Goal: Information Seeking & Learning: Understand process/instructions

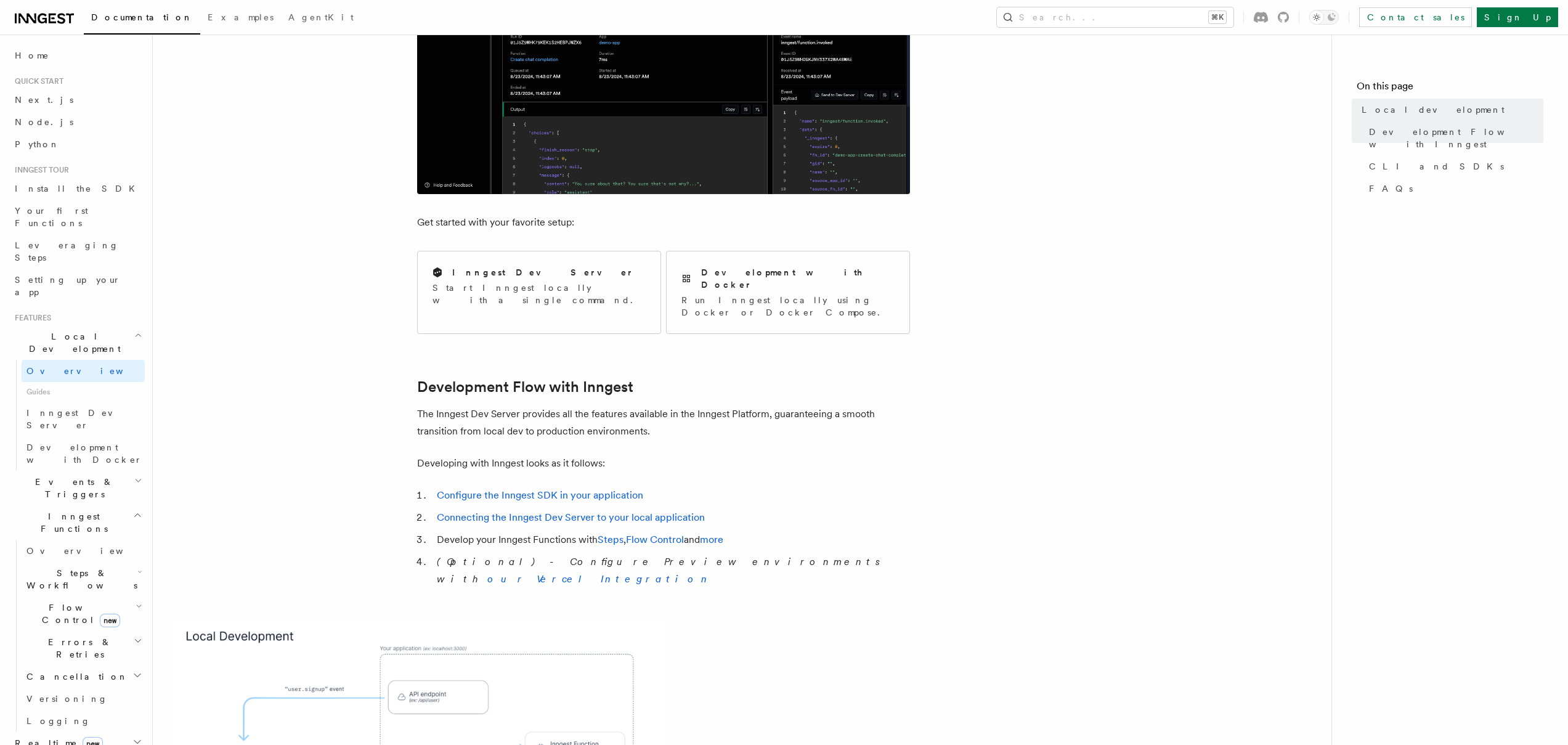
scroll to position [319, 0]
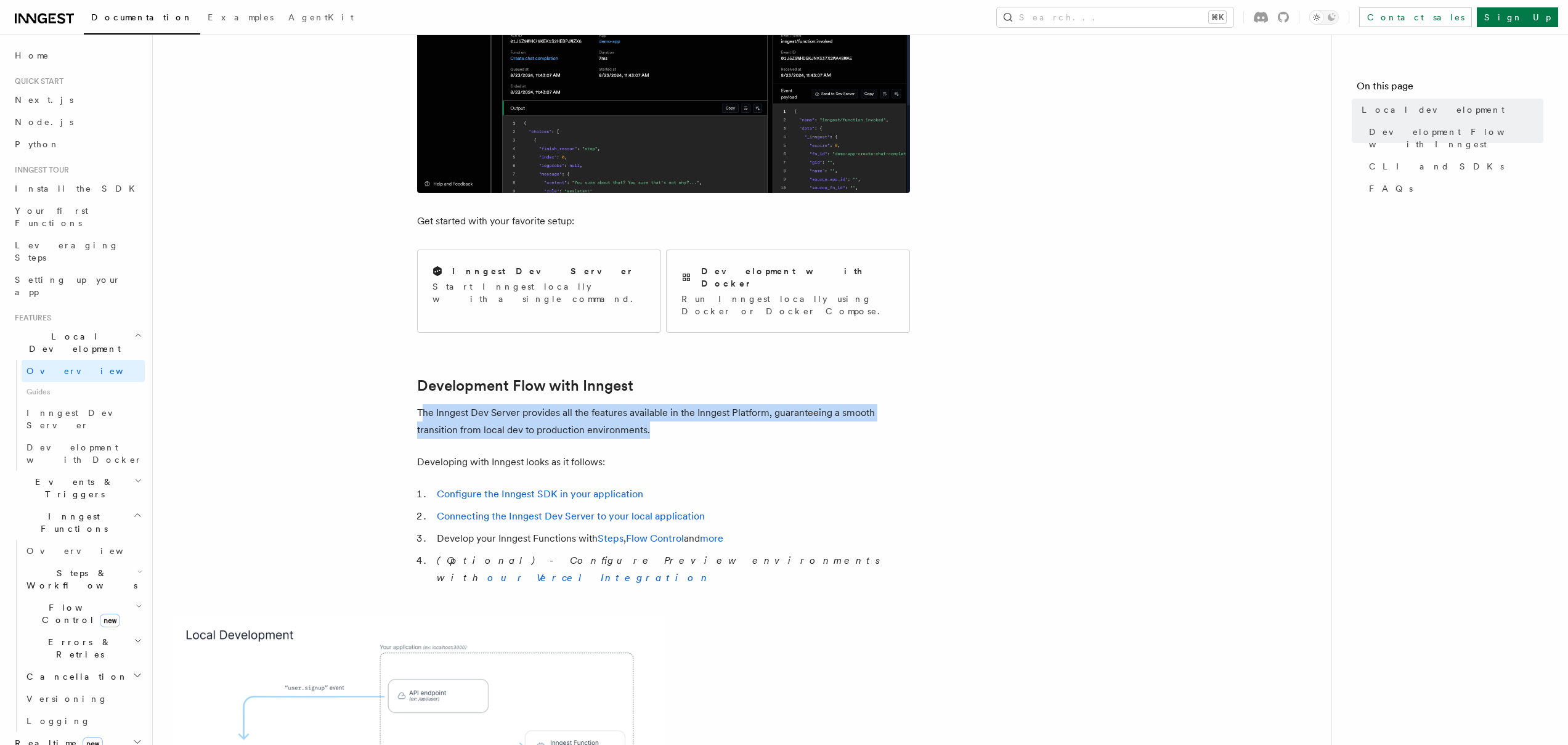
drag, startPoint x: 423, startPoint y: 390, endPoint x: 667, endPoint y: 409, distance: 244.7
click at [667, 409] on p "The Inngest Dev Server provides all the features available in the Inngest Platf…" at bounding box center [663, 422] width 493 height 34
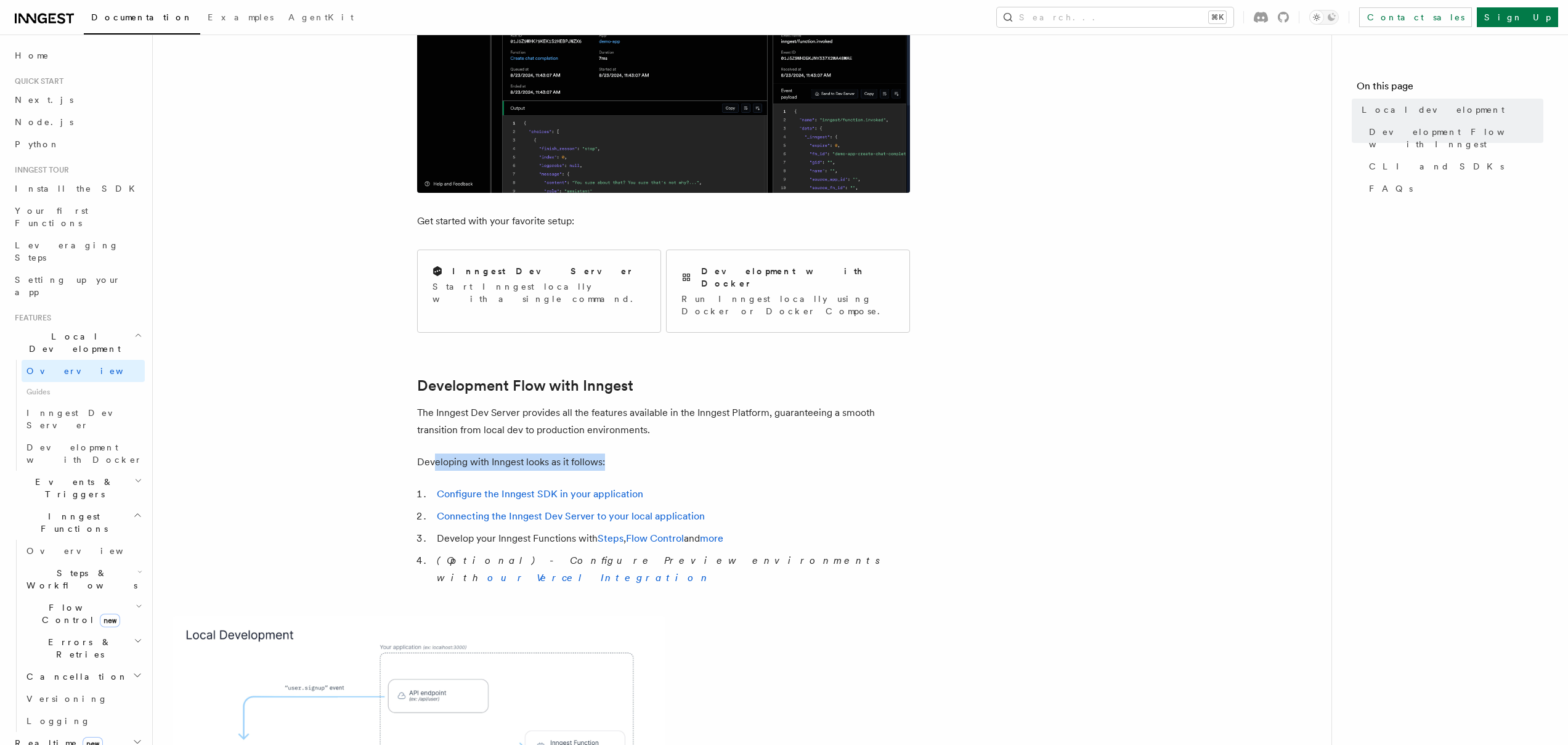
drag, startPoint x: 432, startPoint y: 440, endPoint x: 653, endPoint y: 432, distance: 221.1
click at [653, 454] on p "Developing with Inngest looks as it follows:" at bounding box center [663, 462] width 493 height 17
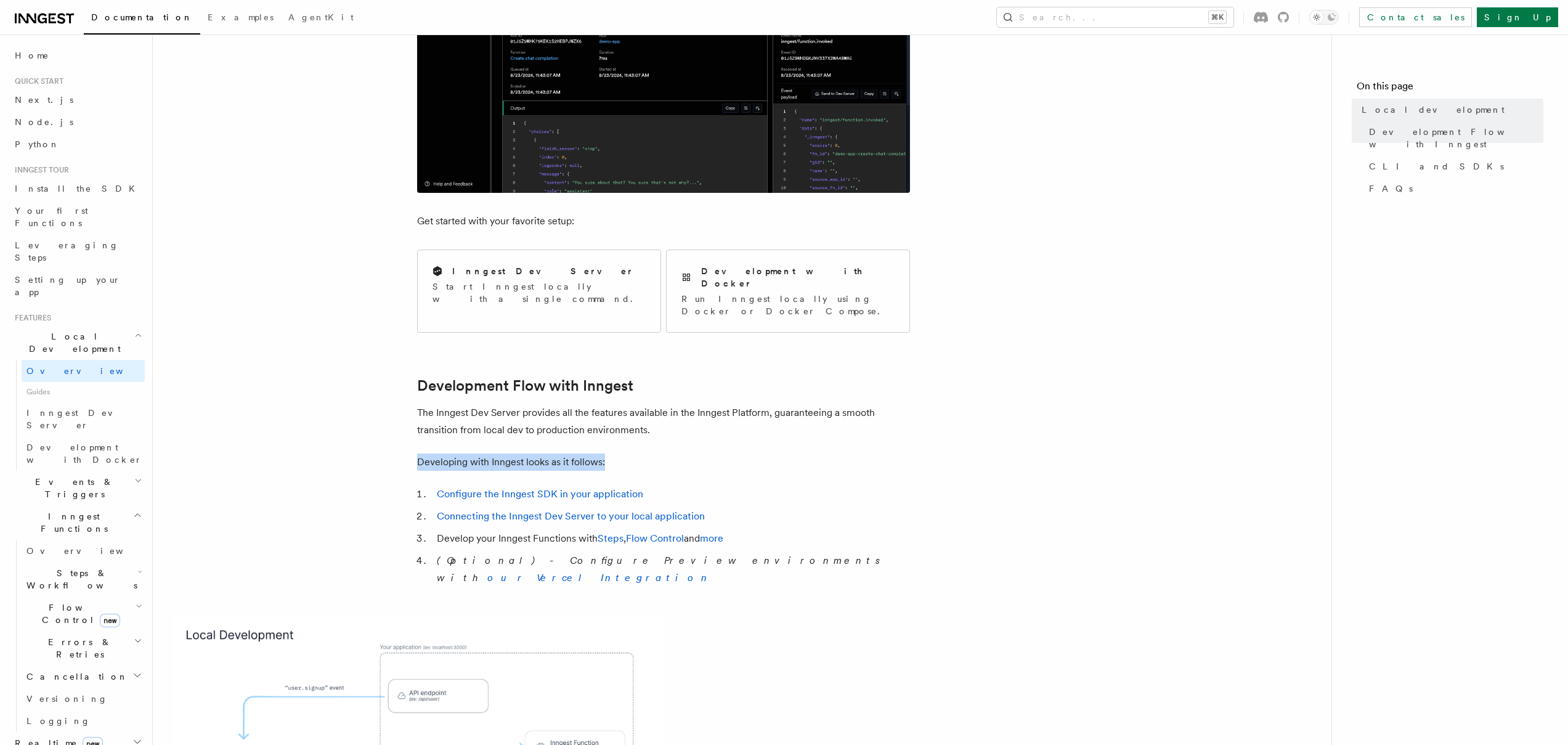
click at [431, 454] on p "Developing with Inngest looks as it follows:" at bounding box center [663, 462] width 493 height 17
drag, startPoint x: 431, startPoint y: 441, endPoint x: 653, endPoint y: 431, distance: 222.2
click at [653, 454] on p "Developing with Inngest looks as it follows:" at bounding box center [663, 462] width 493 height 17
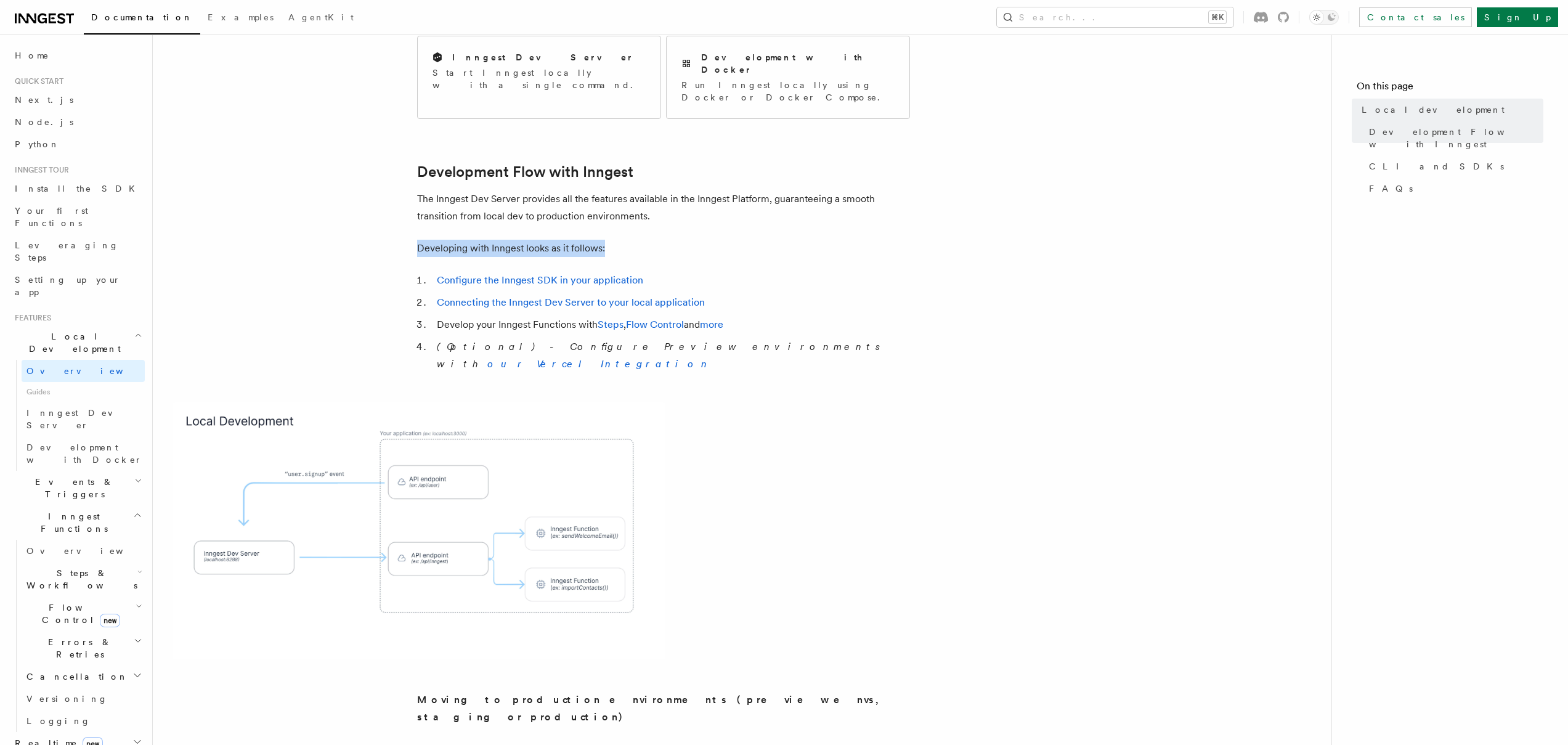
scroll to position [381, 0]
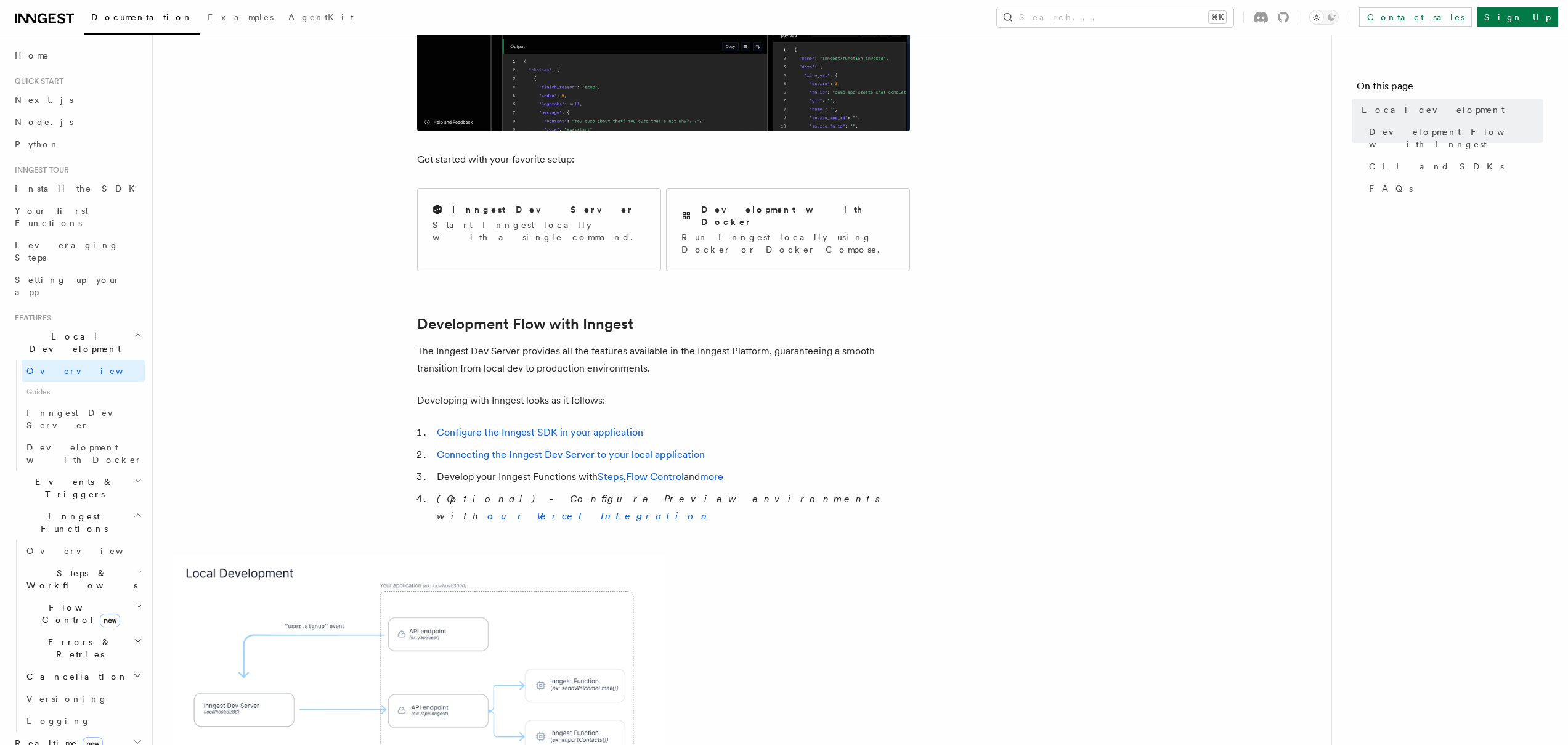
click at [472, 468] on li "Develop your Inngest Functions with Steps , Flow Control and more" at bounding box center [671, 476] width 477 height 17
drag, startPoint x: 475, startPoint y: 449, endPoint x: 786, endPoint y: 447, distance: 311.0
click at [786, 468] on li "Develop your Inngest Functions with Steps , Flow Control and more" at bounding box center [671, 476] width 477 height 17
click at [454, 493] on em "(Optional) - Configure Preview environments with our Vercel Integration" at bounding box center [662, 507] width 450 height 29
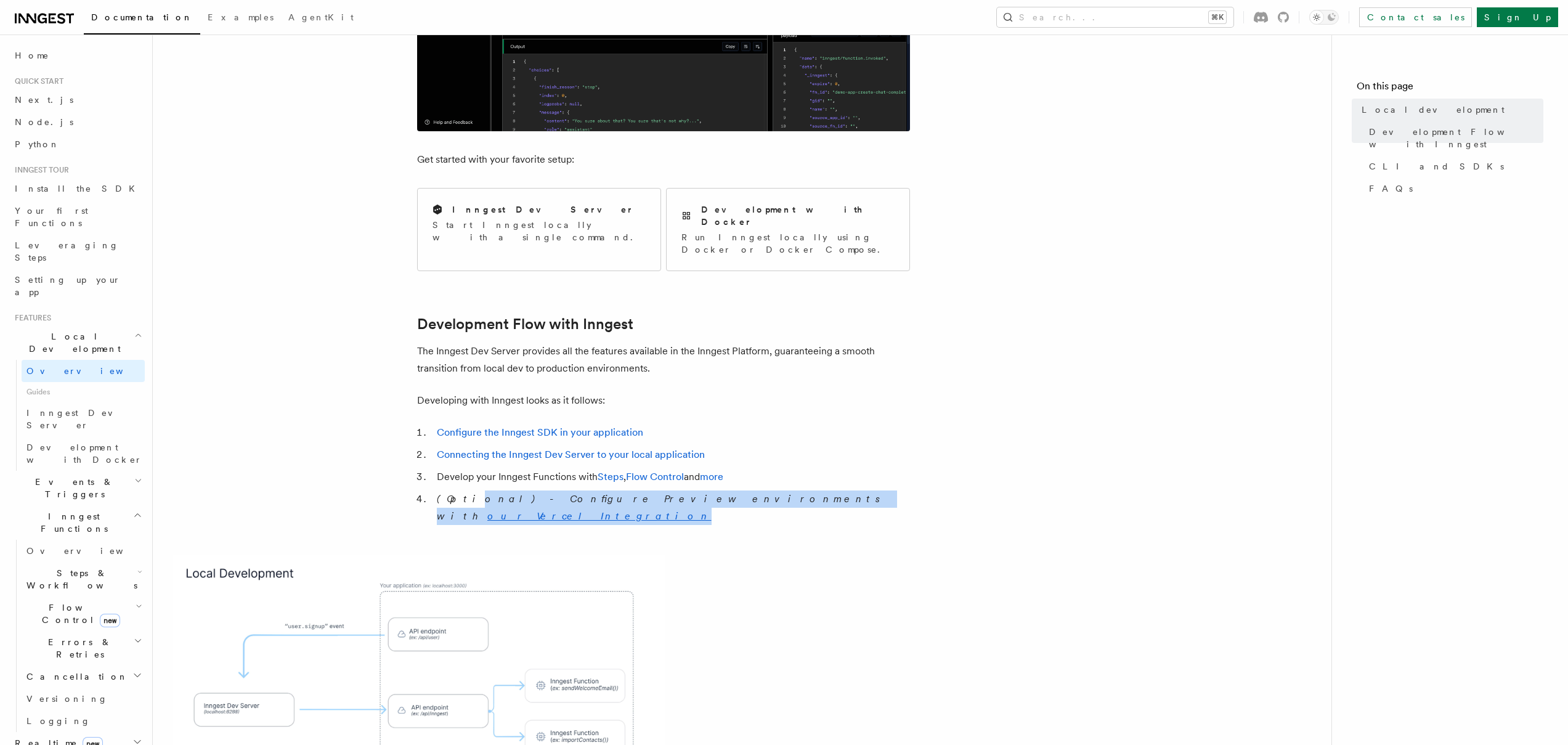
drag, startPoint x: 459, startPoint y: 474, endPoint x: 802, endPoint y: 476, distance: 343.0
click at [802, 490] on li "(Optional) - Configure Preview environments with our Vercel Integration" at bounding box center [671, 508] width 477 height 34
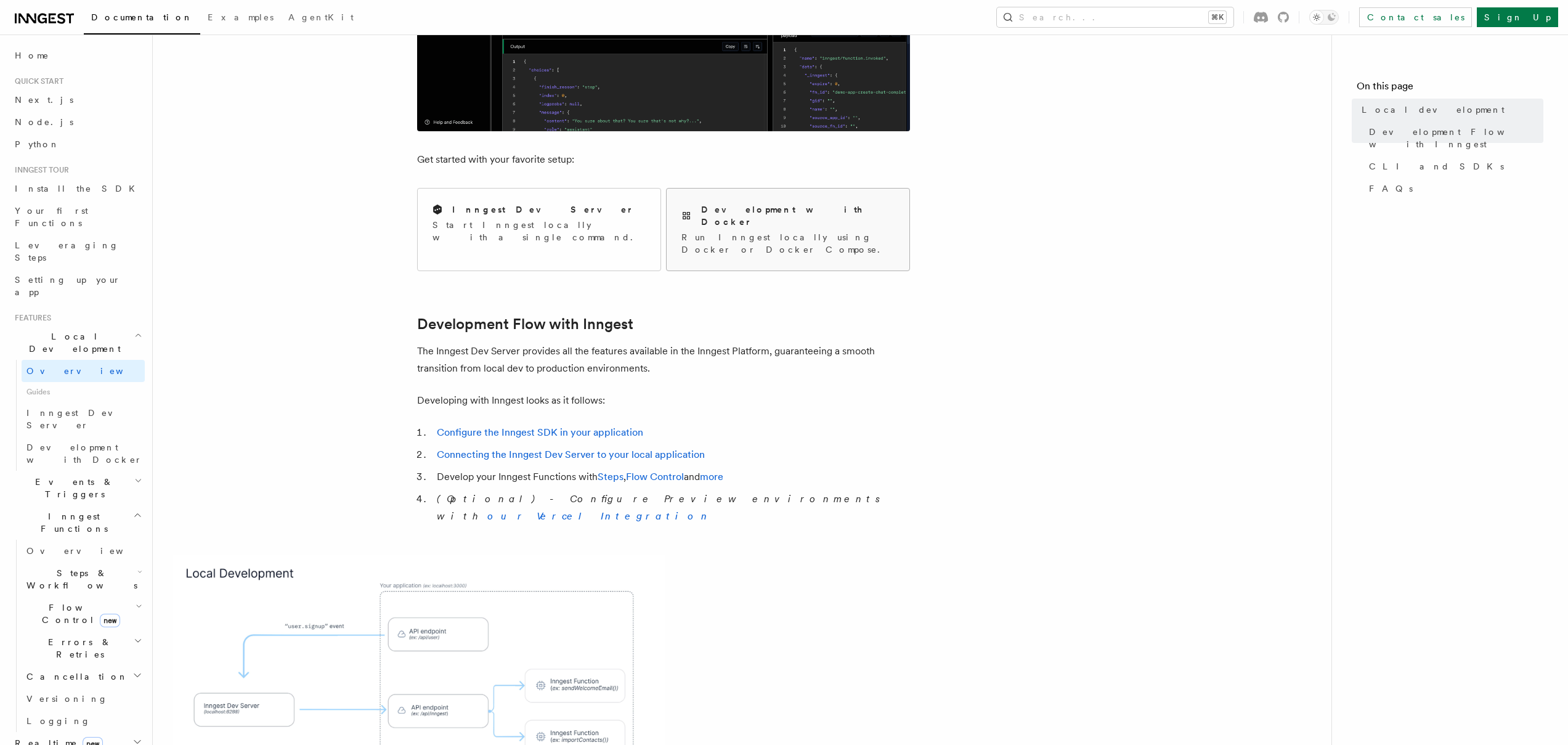
click at [743, 212] on h2 "Development with Docker" at bounding box center [798, 215] width 193 height 25
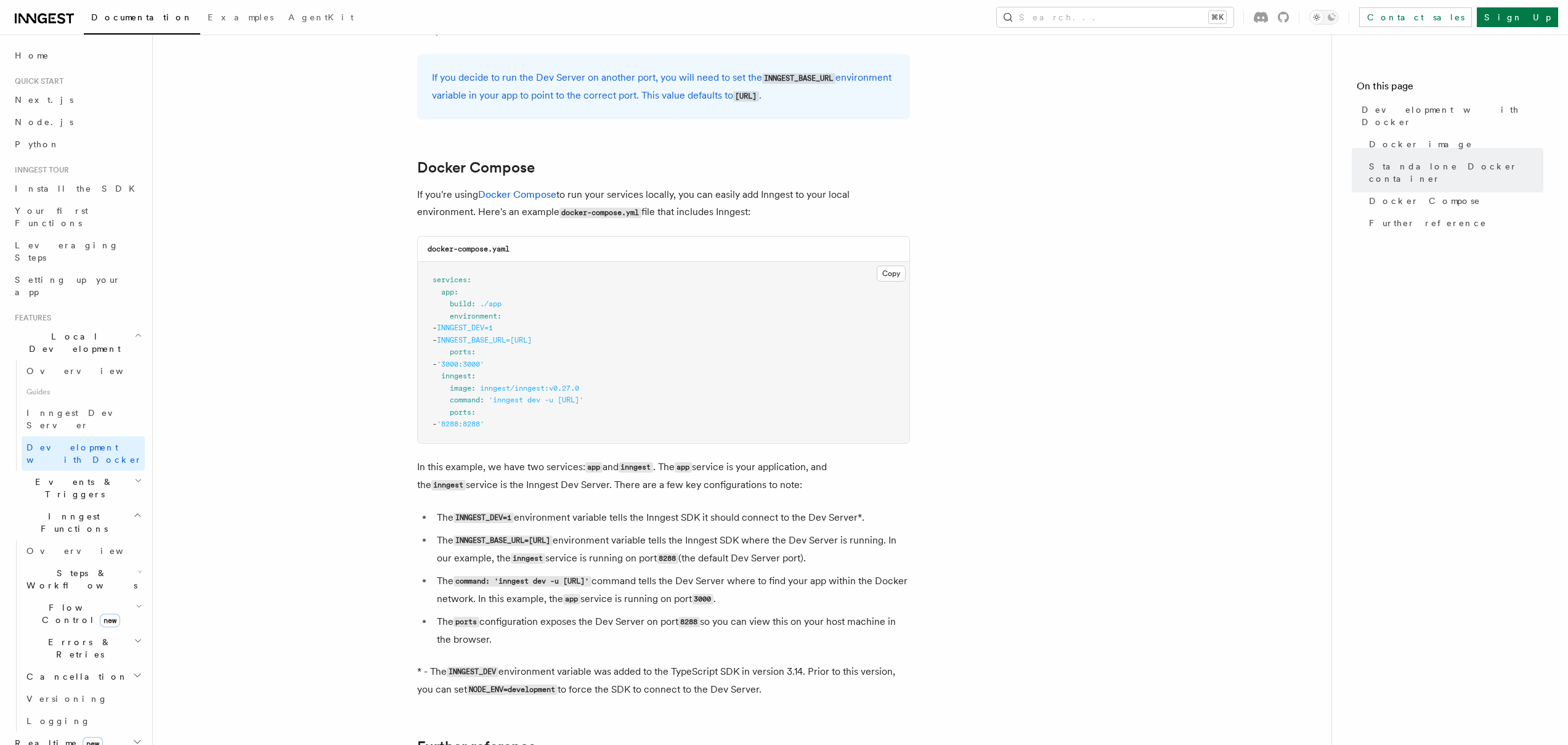
scroll to position [1064, 0]
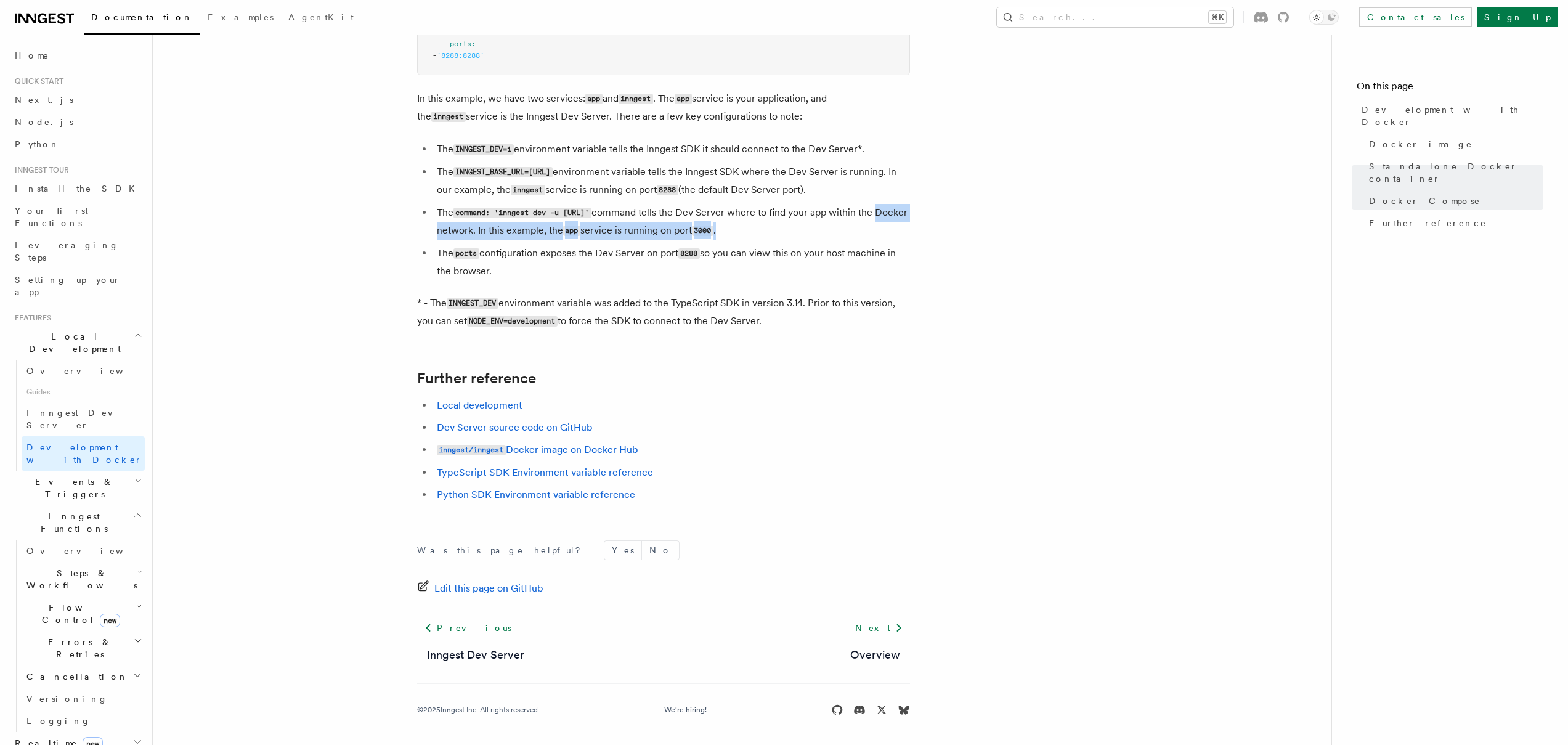
drag, startPoint x: 521, startPoint y: 226, endPoint x: 922, endPoint y: 229, distance: 401.0
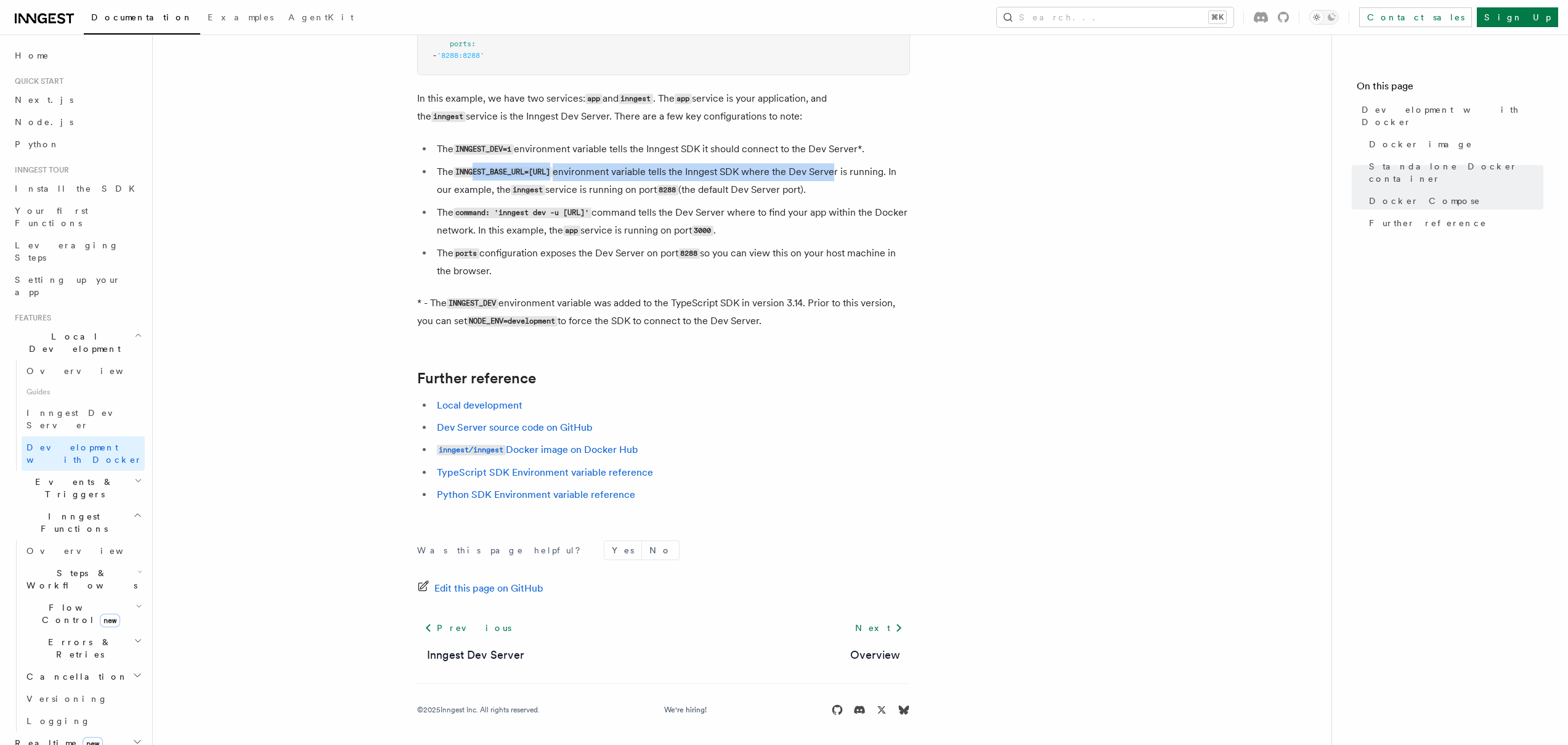
drag, startPoint x: 473, startPoint y: 168, endPoint x: 893, endPoint y: 163, distance: 420.0
click at [893, 163] on li "The INNGEST_BASE_URL=[URL] environment variable tells the Inngest SDK where the…" at bounding box center [671, 181] width 477 height 36
drag, startPoint x: 459, startPoint y: 171, endPoint x: 617, endPoint y: 171, distance: 158.0
click at [553, 171] on code "INNGEST_BASE_URL=[URL]" at bounding box center [503, 172] width 99 height 11
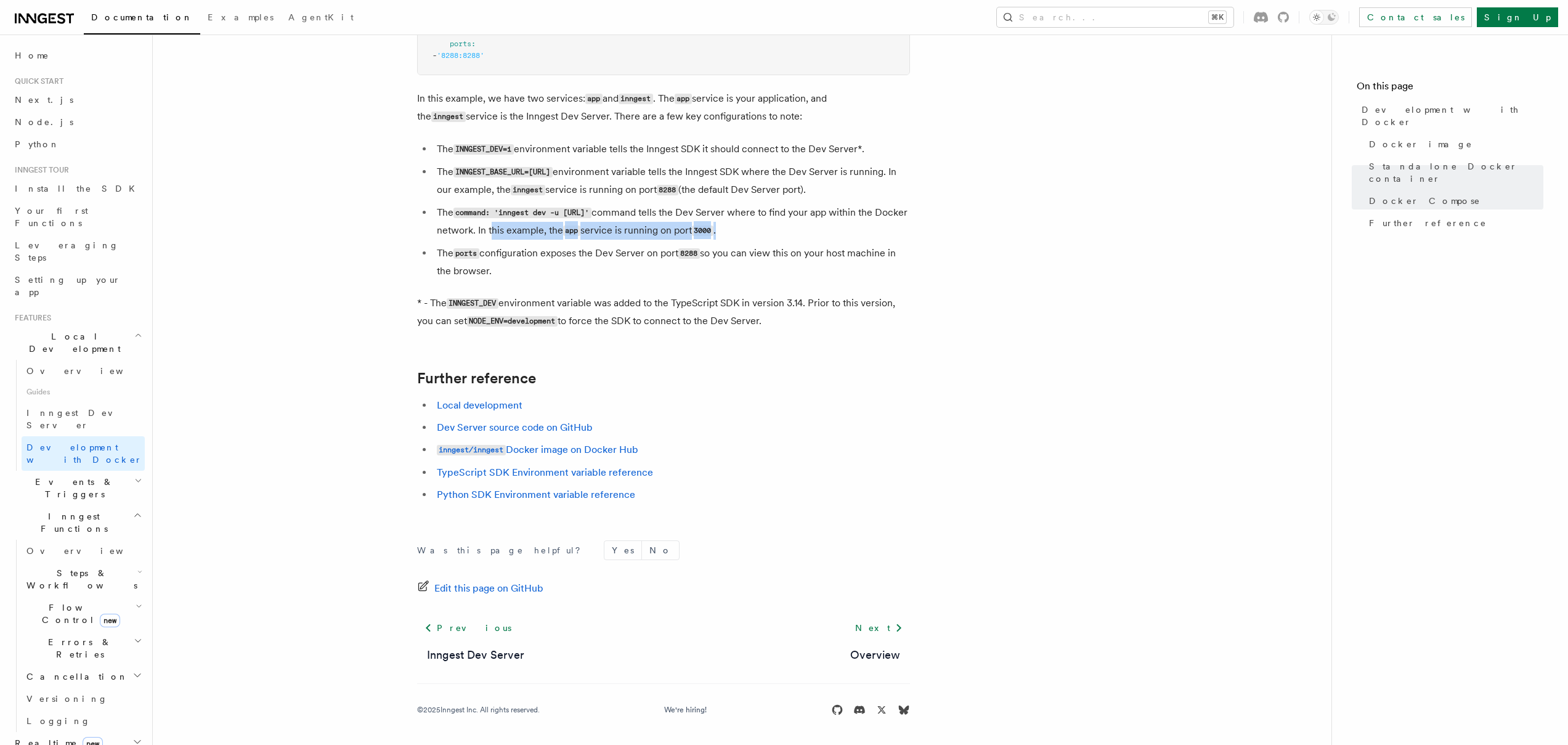
drag, startPoint x: 608, startPoint y: 233, endPoint x: 902, endPoint y: 232, distance: 294.0
click at [902, 232] on li "The command: 'inngest dev -u [URL]' command tells the Dev Server where to find …" at bounding box center [671, 222] width 477 height 36
